Goal: Find specific page/section: Find specific page/section

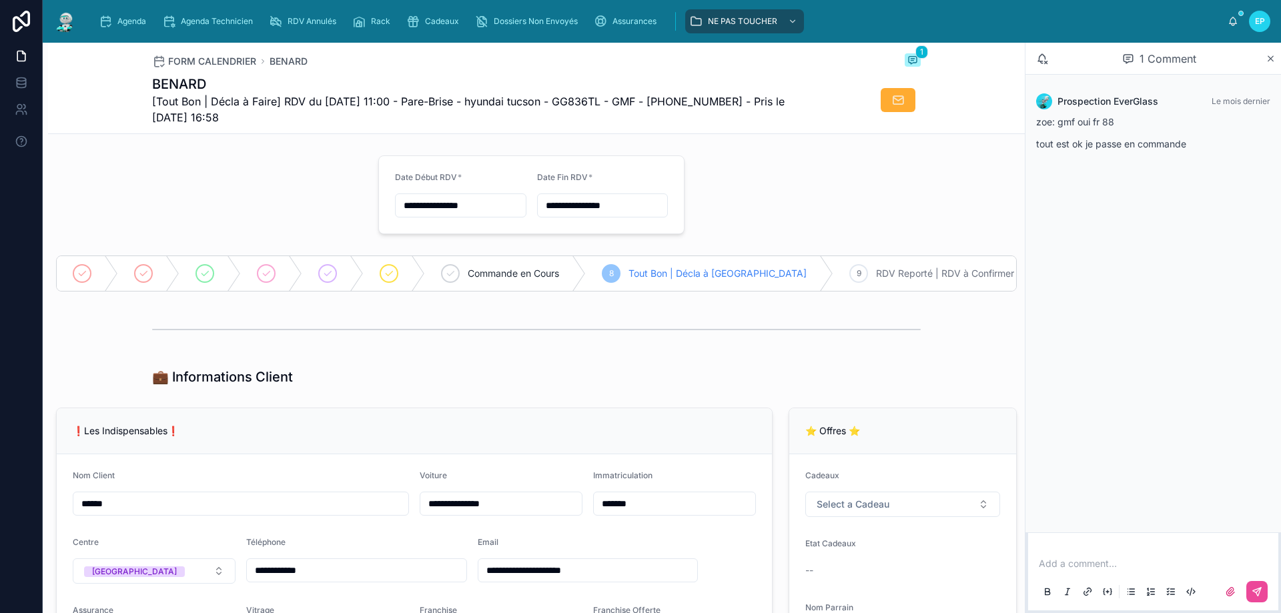
click at [239, 195] on div at bounding box center [209, 194] width 322 height 89
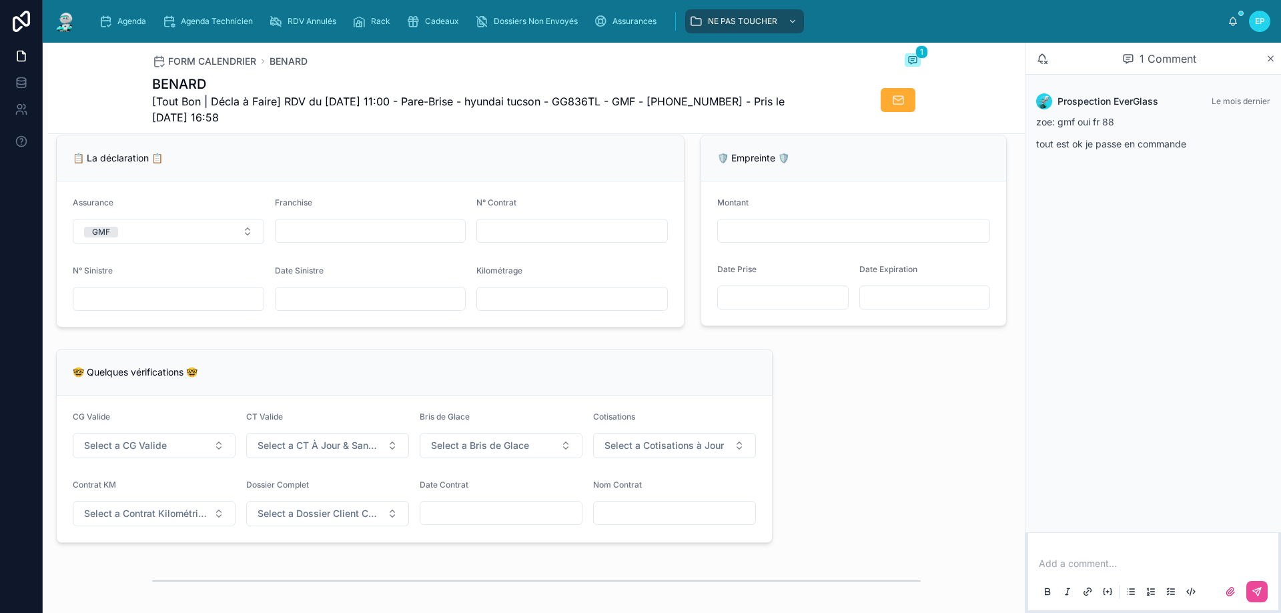
scroll to position [667, 0]
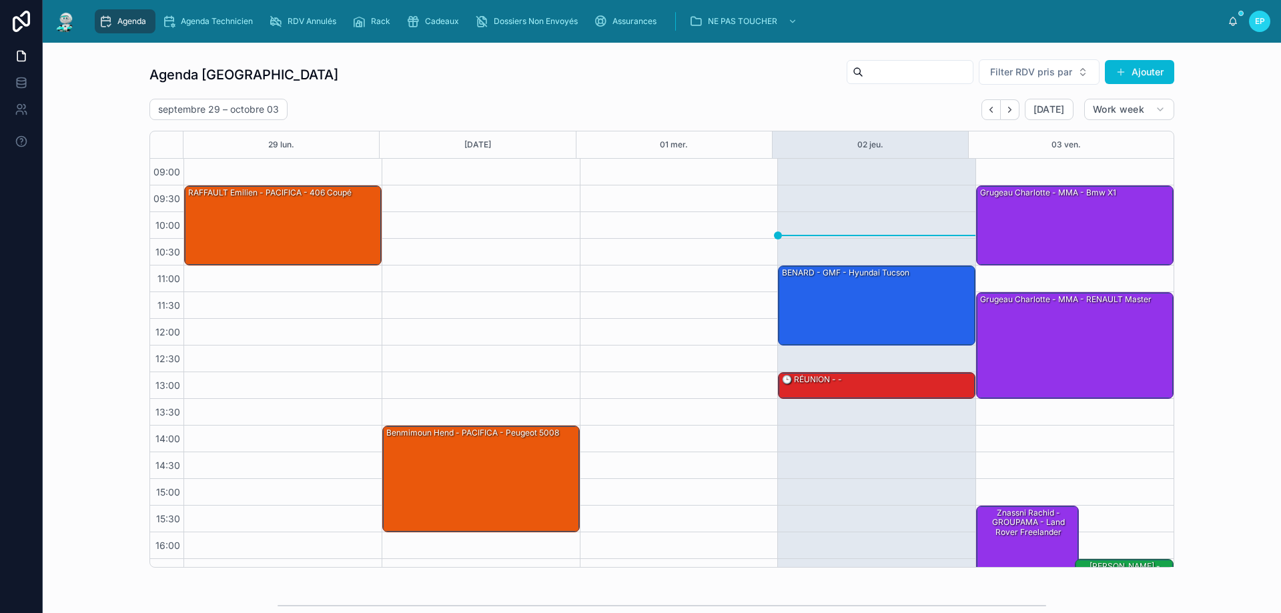
scroll to position [72, 0]
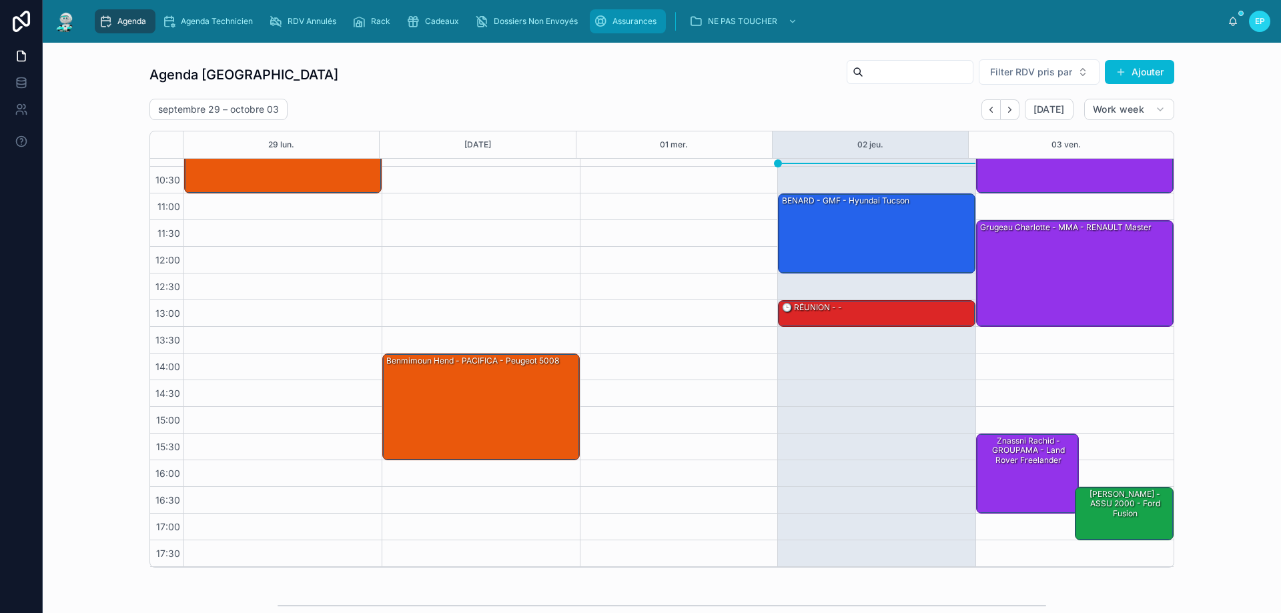
click at [618, 25] on span "Assurances" at bounding box center [634, 21] width 44 height 11
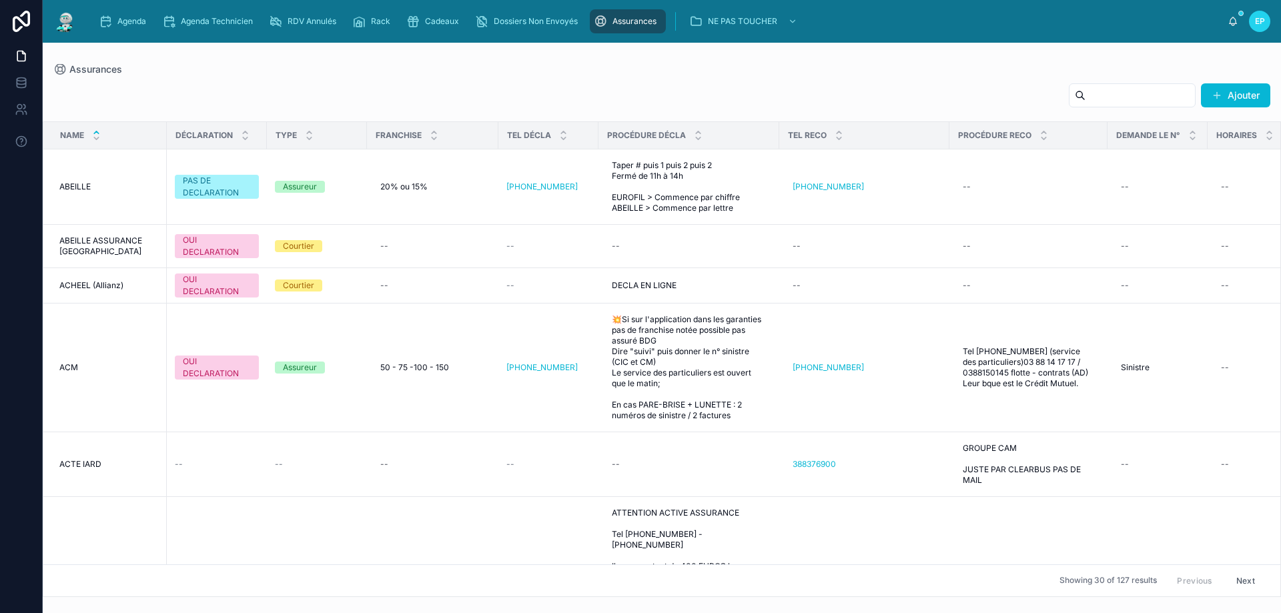
click at [1085, 97] on input "text" at bounding box center [1139, 95] width 109 height 19
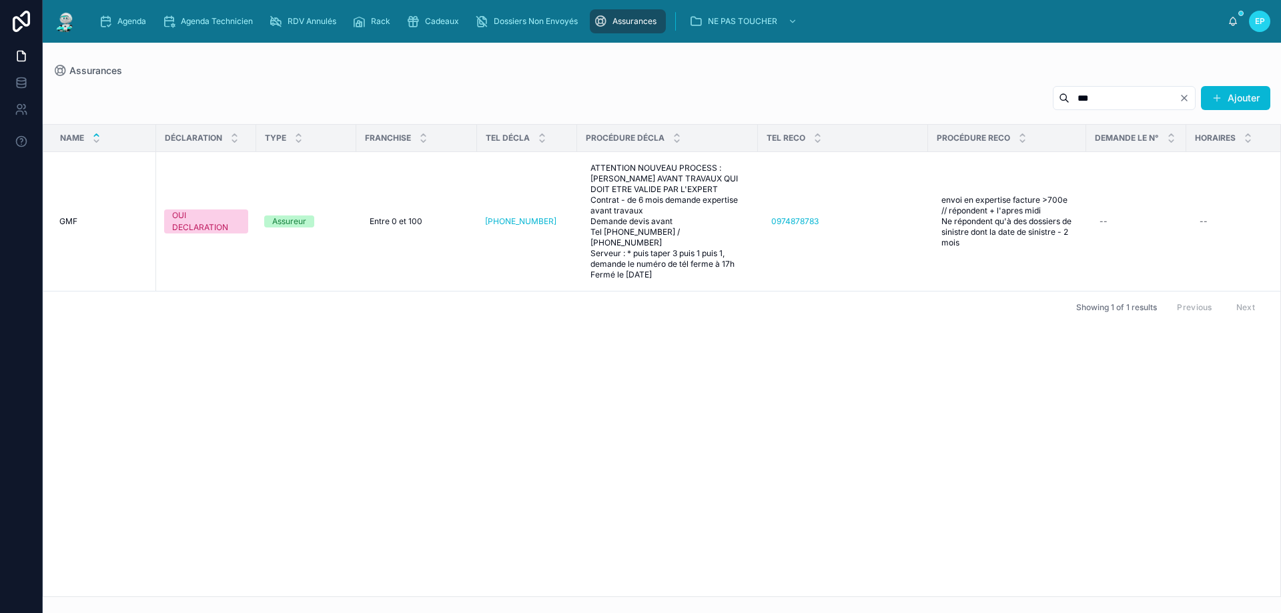
type input "***"
